Goal: Browse casually: Explore the website without a specific task or goal

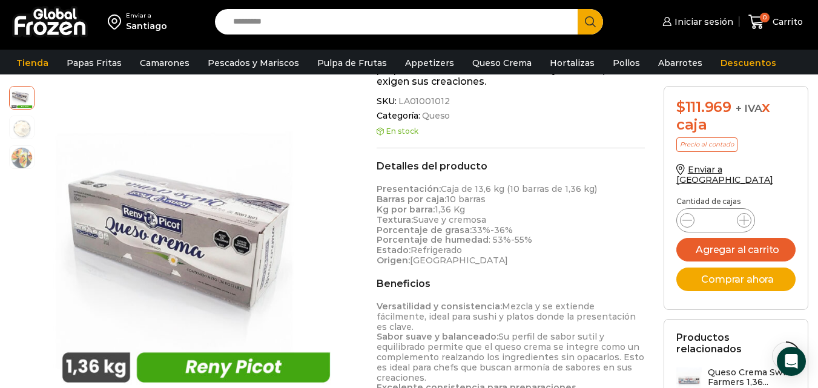
scroll to position [350, 0]
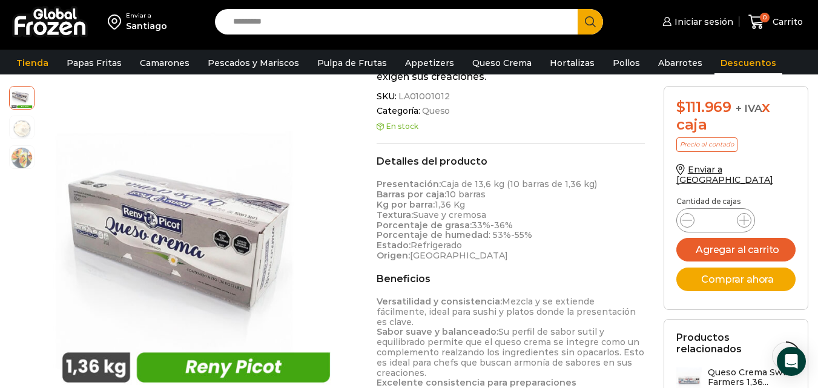
click at [737, 61] on link "Descuentos" at bounding box center [749, 62] width 68 height 23
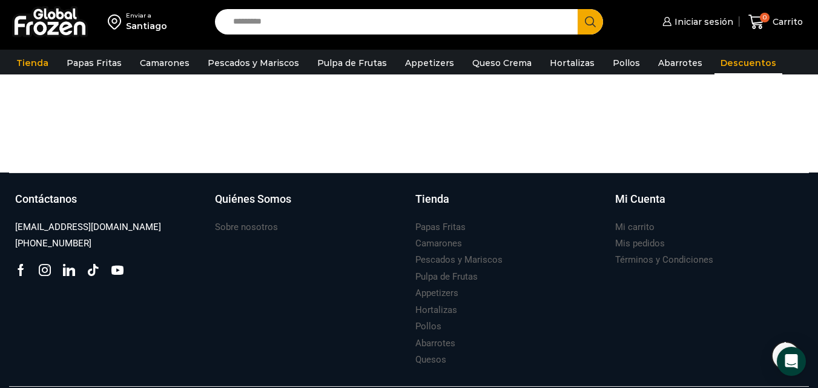
scroll to position [889, 0]
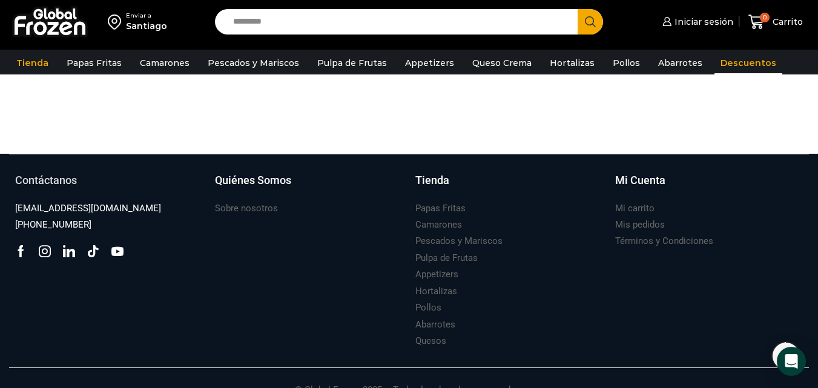
click at [33, 173] on h3 "Contáctanos" at bounding box center [46, 181] width 62 height 16
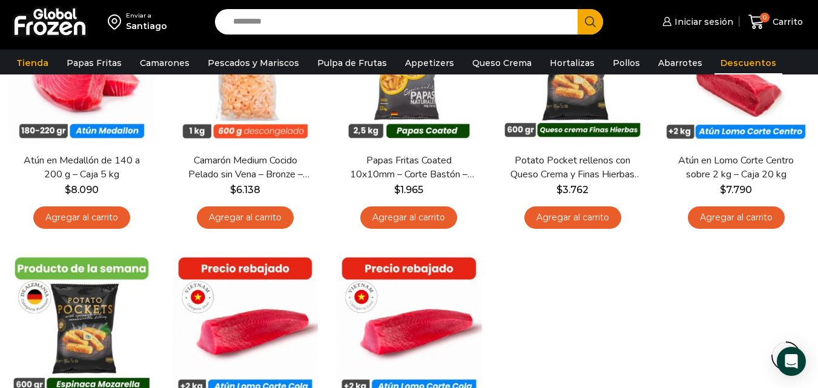
scroll to position [910, 0]
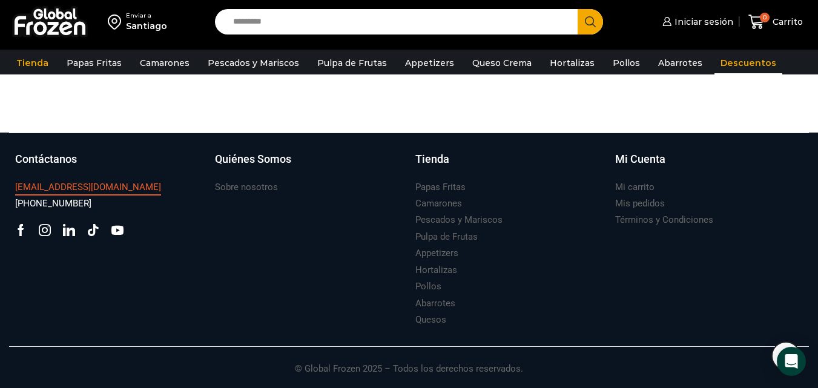
click at [53, 189] on h3 "[EMAIL_ADDRESS][DOMAIN_NAME]" at bounding box center [88, 187] width 146 height 13
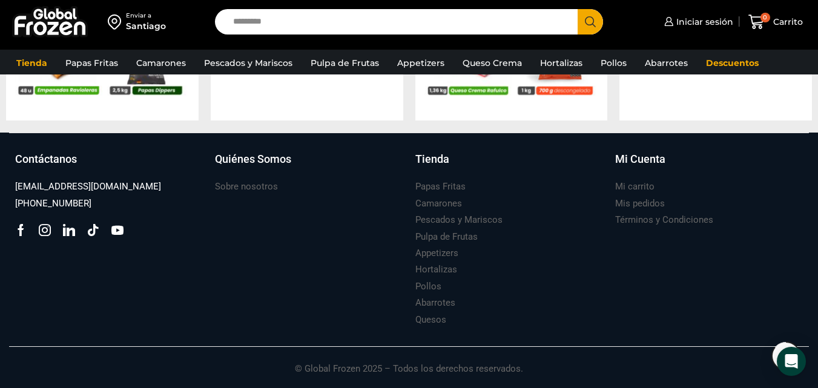
scroll to position [1127, 0]
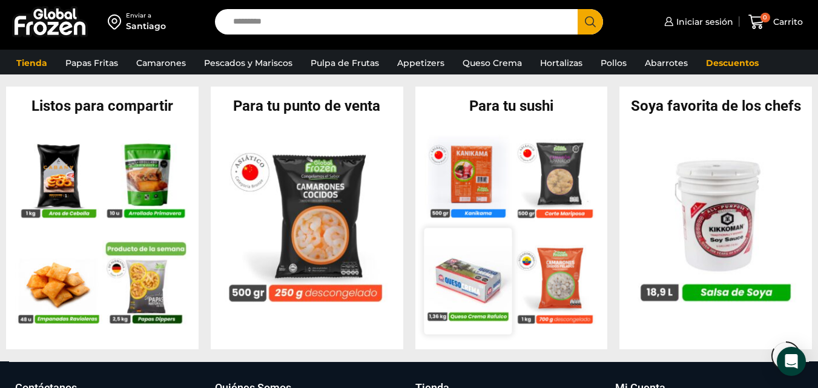
click at [470, 284] on img at bounding box center [468, 281] width 88 height 88
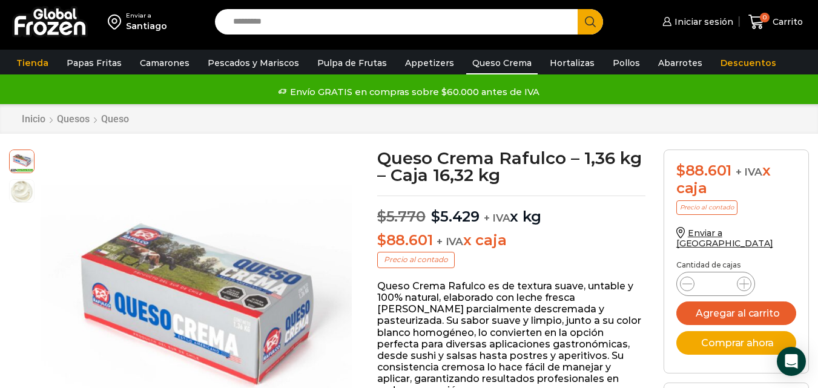
click at [479, 63] on link "Queso Crema" at bounding box center [501, 62] width 71 height 23
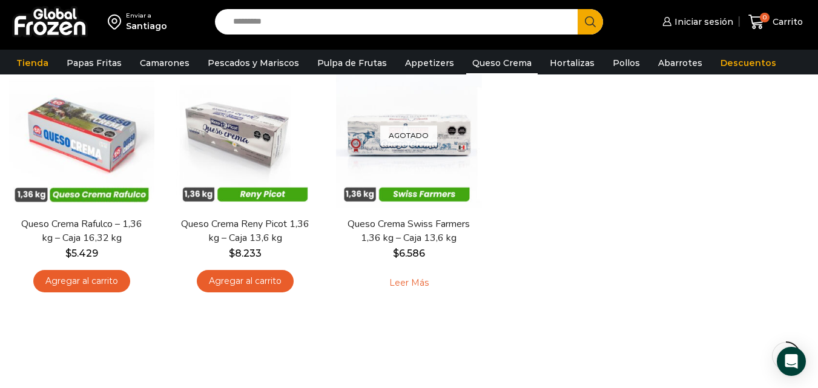
scroll to position [121, 0]
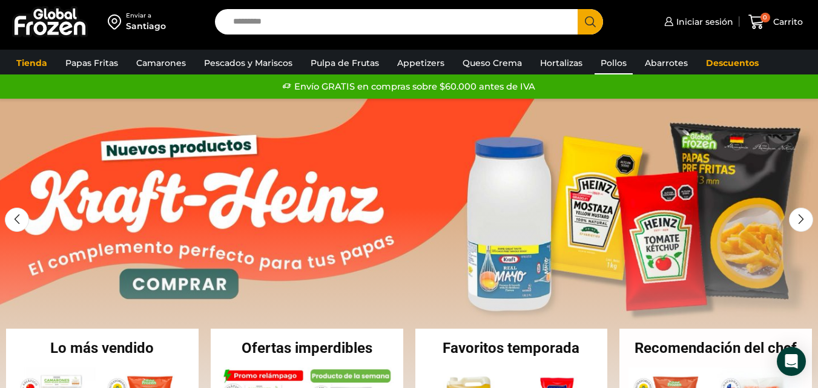
click at [609, 59] on link "Pollos" at bounding box center [614, 62] width 38 height 23
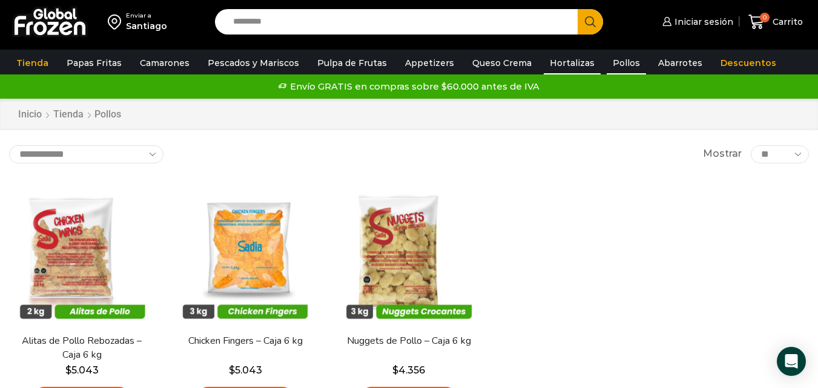
click at [562, 60] on link "Hortalizas" at bounding box center [572, 62] width 57 height 23
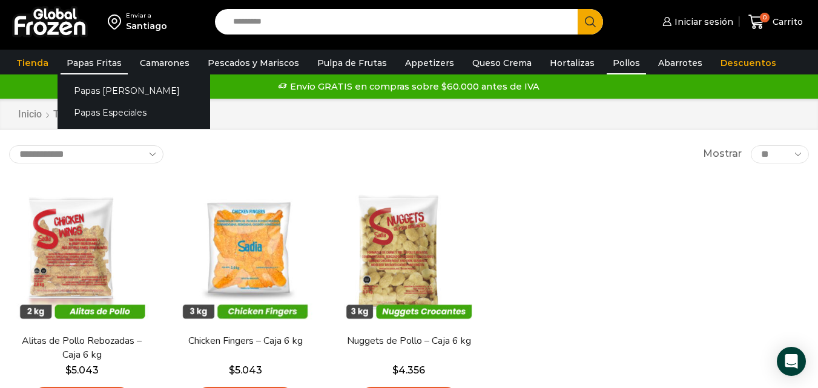
click at [96, 58] on link "Papas Fritas" at bounding box center [94, 62] width 67 height 23
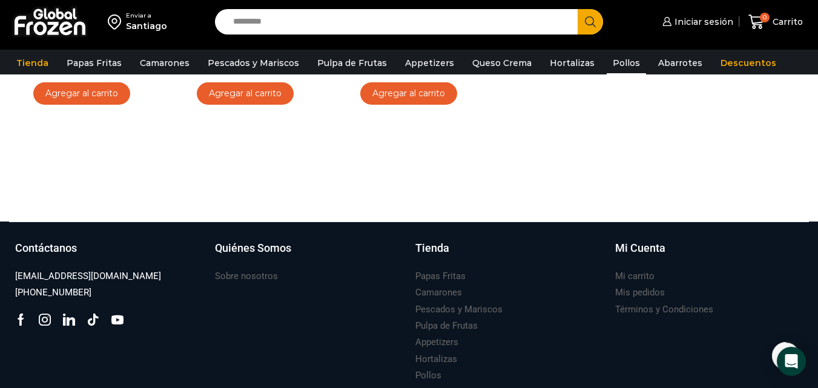
scroll to position [67, 0]
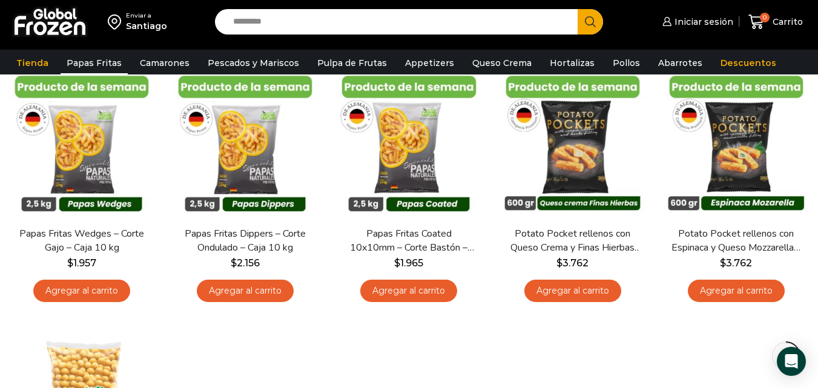
scroll to position [484, 0]
